Goal: Check status: Check status

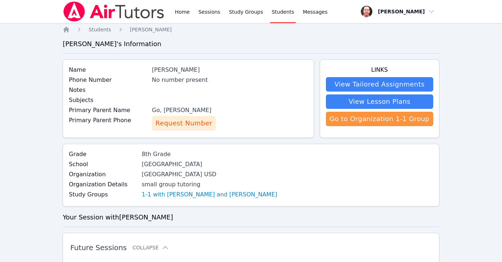
click at [188, 123] on span "Request Number" at bounding box center [184, 123] width 57 height 10
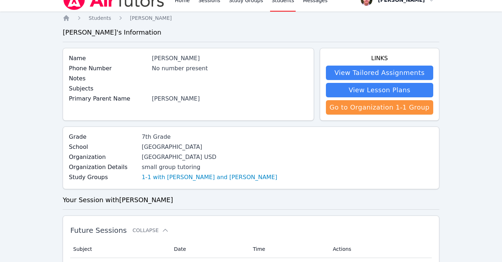
scroll to position [6, 0]
